Goal: Information Seeking & Learning: Learn about a topic

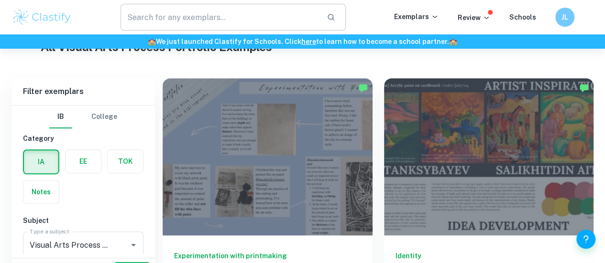
scroll to position [411, 0]
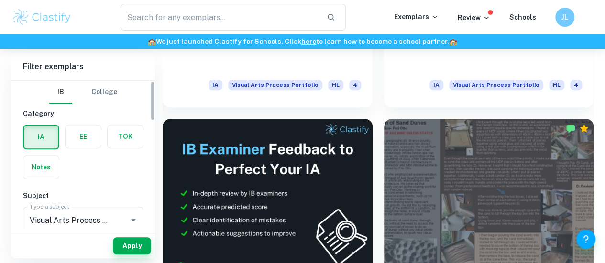
click at [80, 129] on label "button" at bounding box center [82, 136] width 35 height 23
click at [0, 0] on input "radio" at bounding box center [0, 0] width 0 height 0
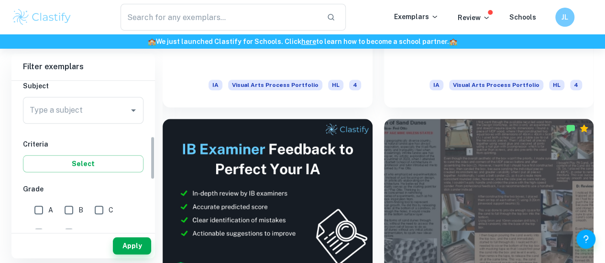
scroll to position [83, 0]
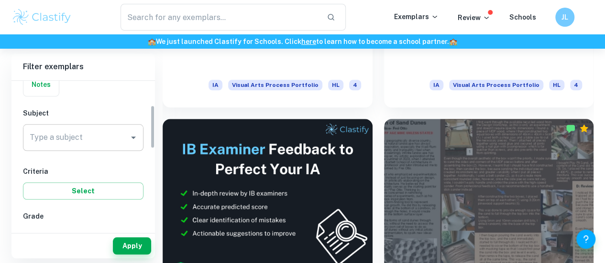
click at [79, 144] on input "Visual Arts Process Portfolio" at bounding box center [75, 138] width 97 height 18
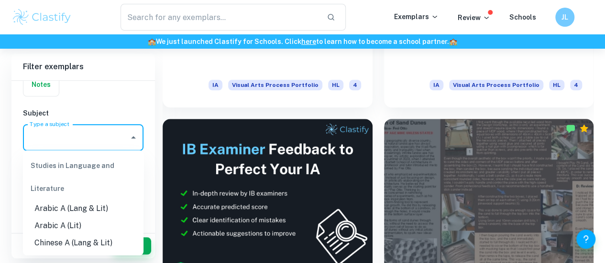
scroll to position [71, 0]
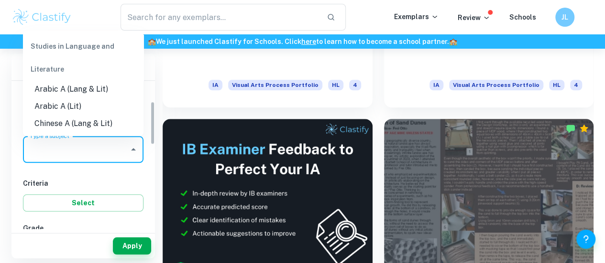
click at [79, 144] on input "Visual Arts Process Portfolio" at bounding box center [75, 150] width 97 height 18
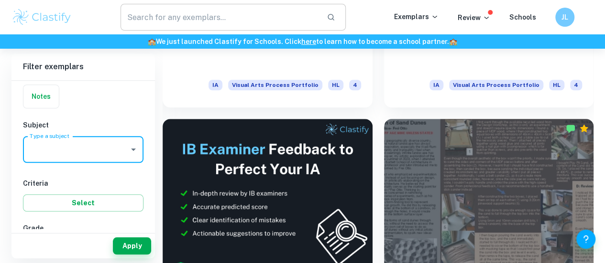
click at [196, 28] on input "text" at bounding box center [219, 17] width 198 height 27
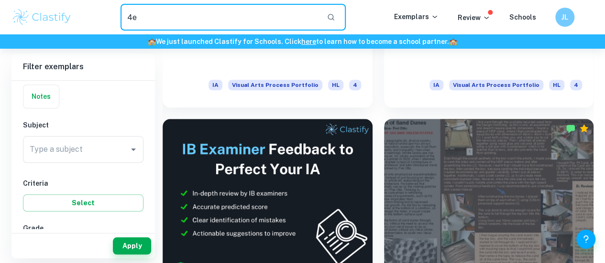
type input "4"
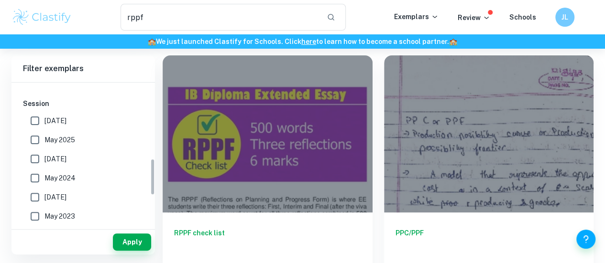
scroll to position [412, 0]
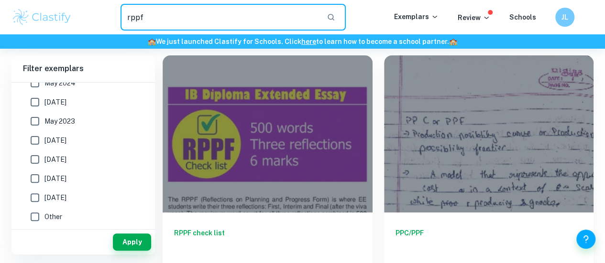
drag, startPoint x: 171, startPoint y: 10, endPoint x: 80, endPoint y: 24, distance: 92.4
click at [80, 24] on div "rppf ​" at bounding box center [233, 17] width 322 height 27
type input "r"
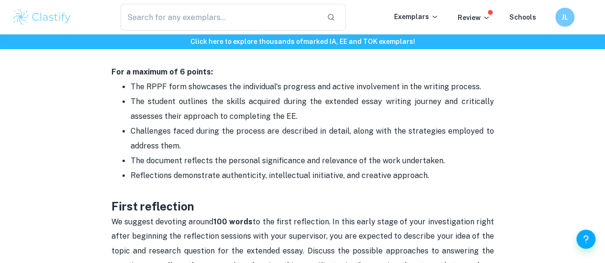
scroll to position [640, 0]
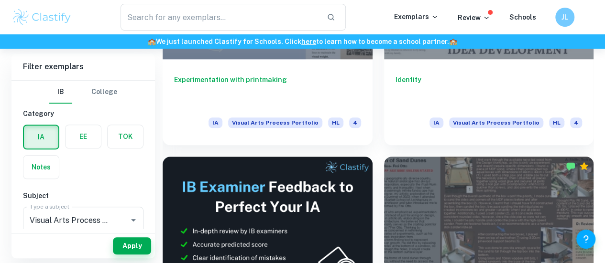
scroll to position [374, 0]
